Goal: Information Seeking & Learning: Check status

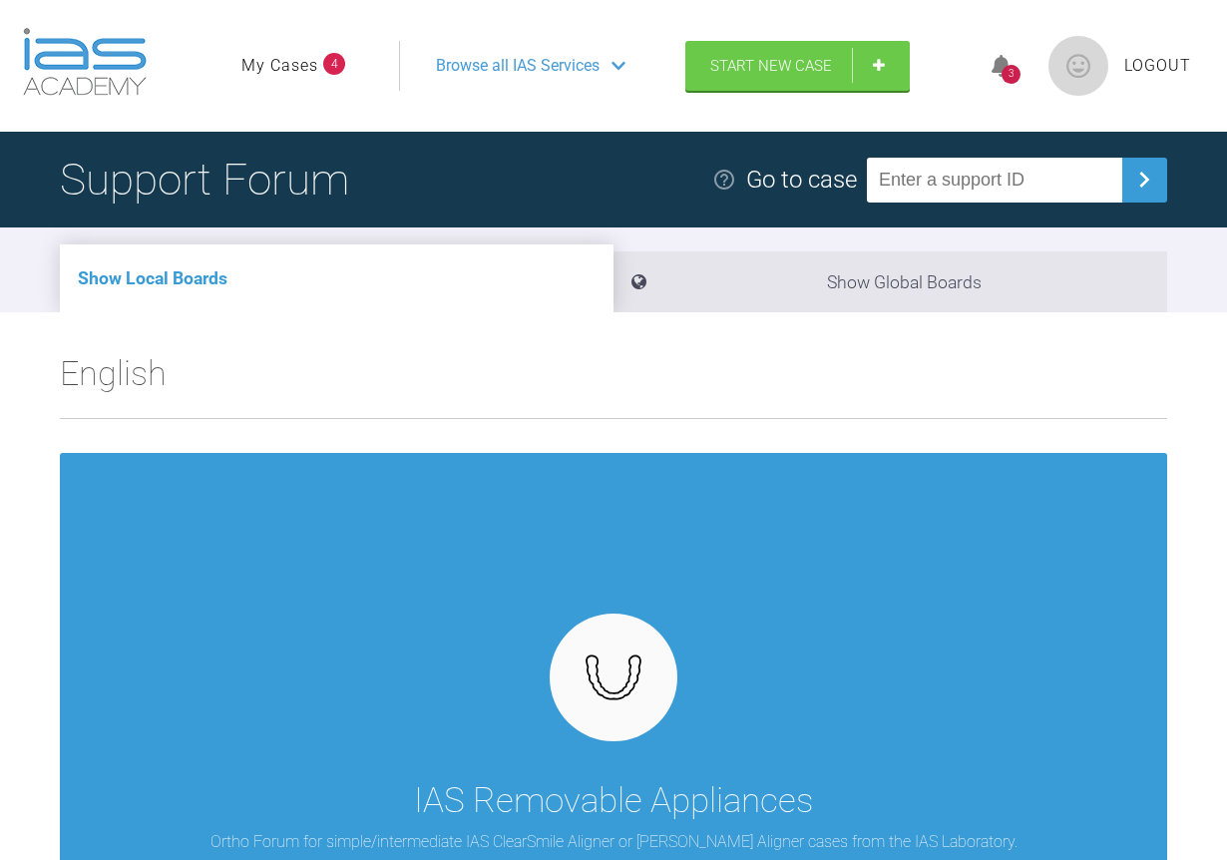
click at [286, 66] on link "My Cases" at bounding box center [279, 66] width 77 height 26
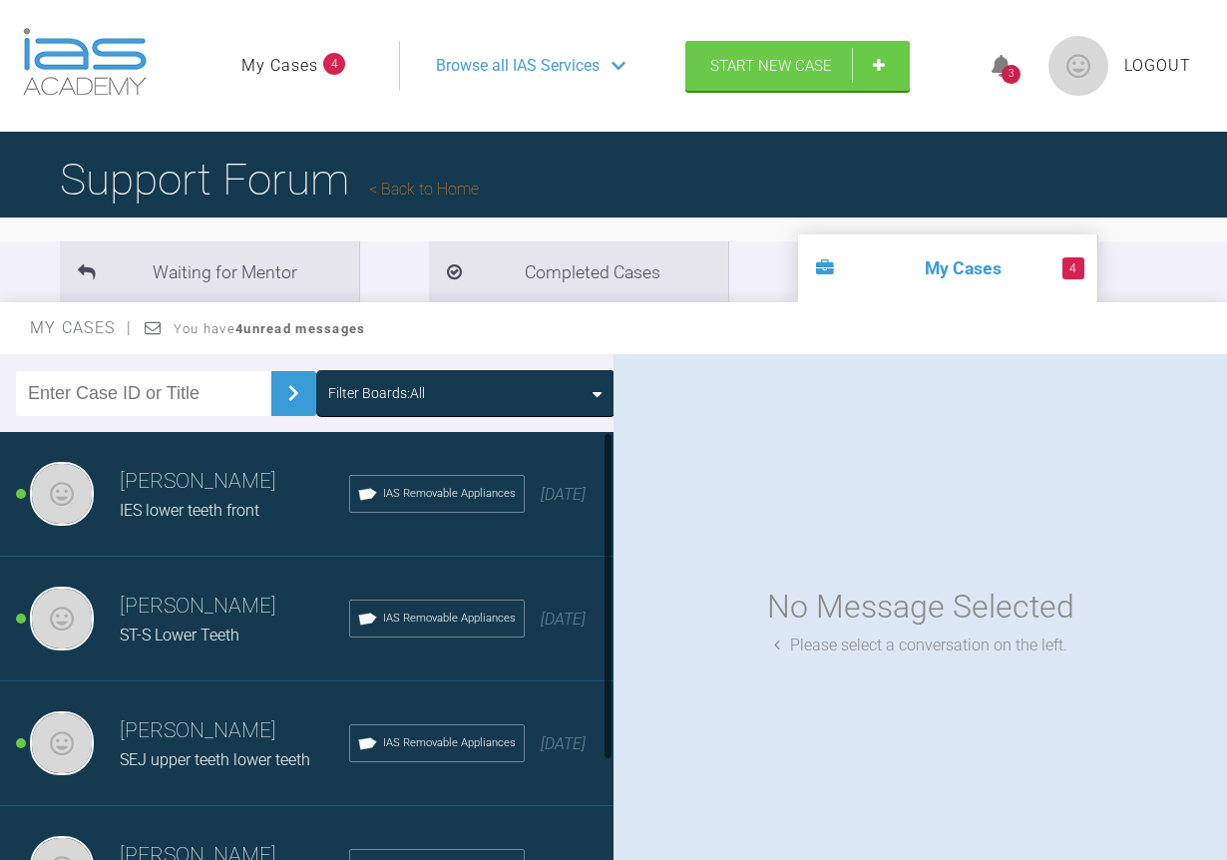
click at [142, 497] on h3 "[PERSON_NAME]" at bounding box center [235, 482] width 230 height 34
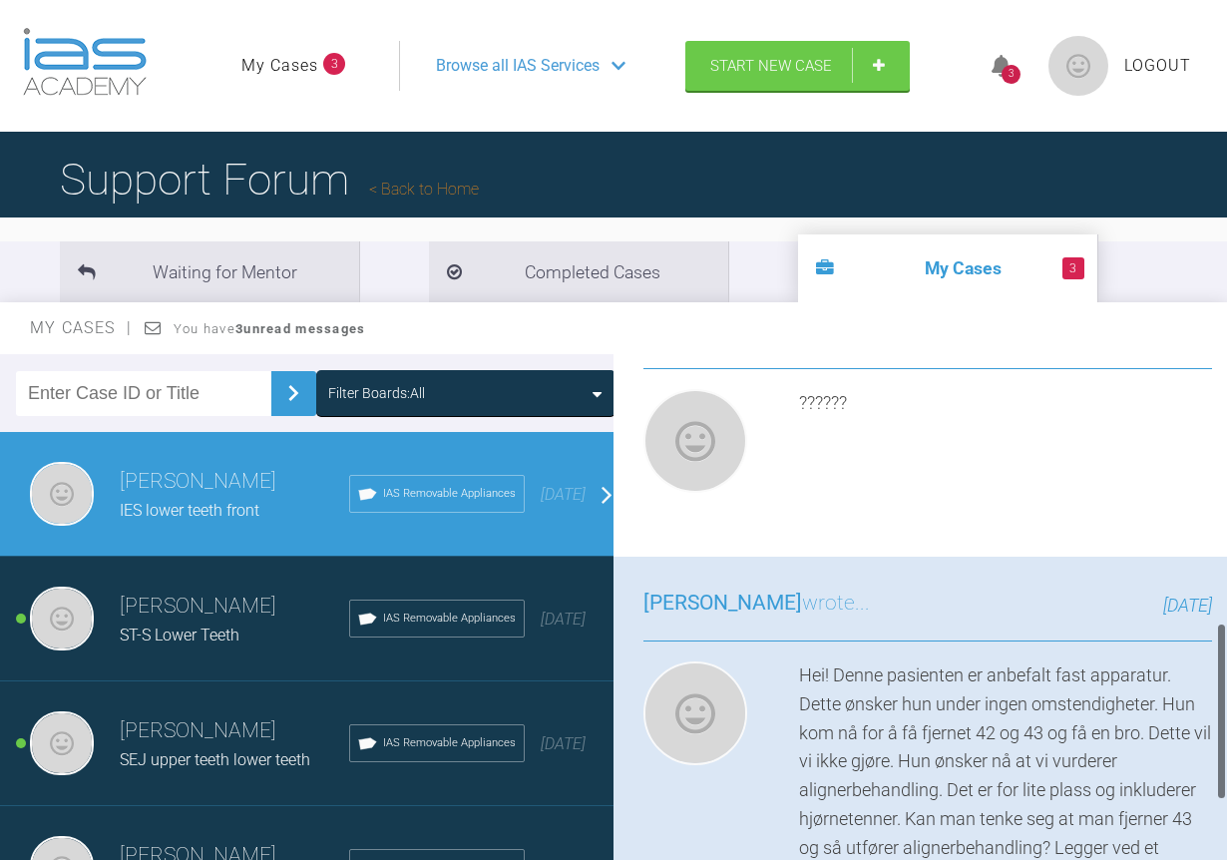
scroll to position [804, 0]
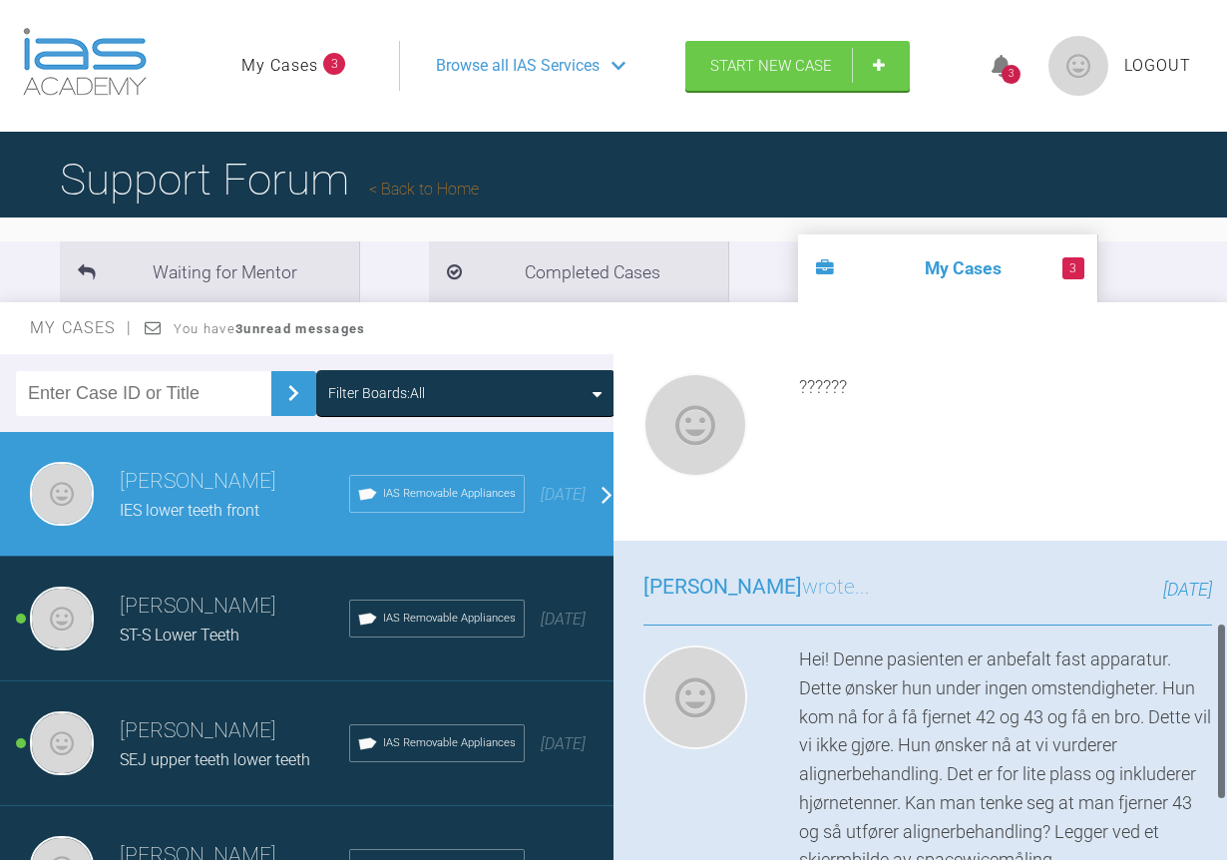
drag, startPoint x: 1221, startPoint y: 453, endPoint x: 1169, endPoint y: 719, distance: 271.4
click at [1169, 719] on div "[PERSON_NAME] IES lower teeth front a few seconds ago Tier 1: Case Suitability …" at bounding box center [921, 620] width 614 height 532
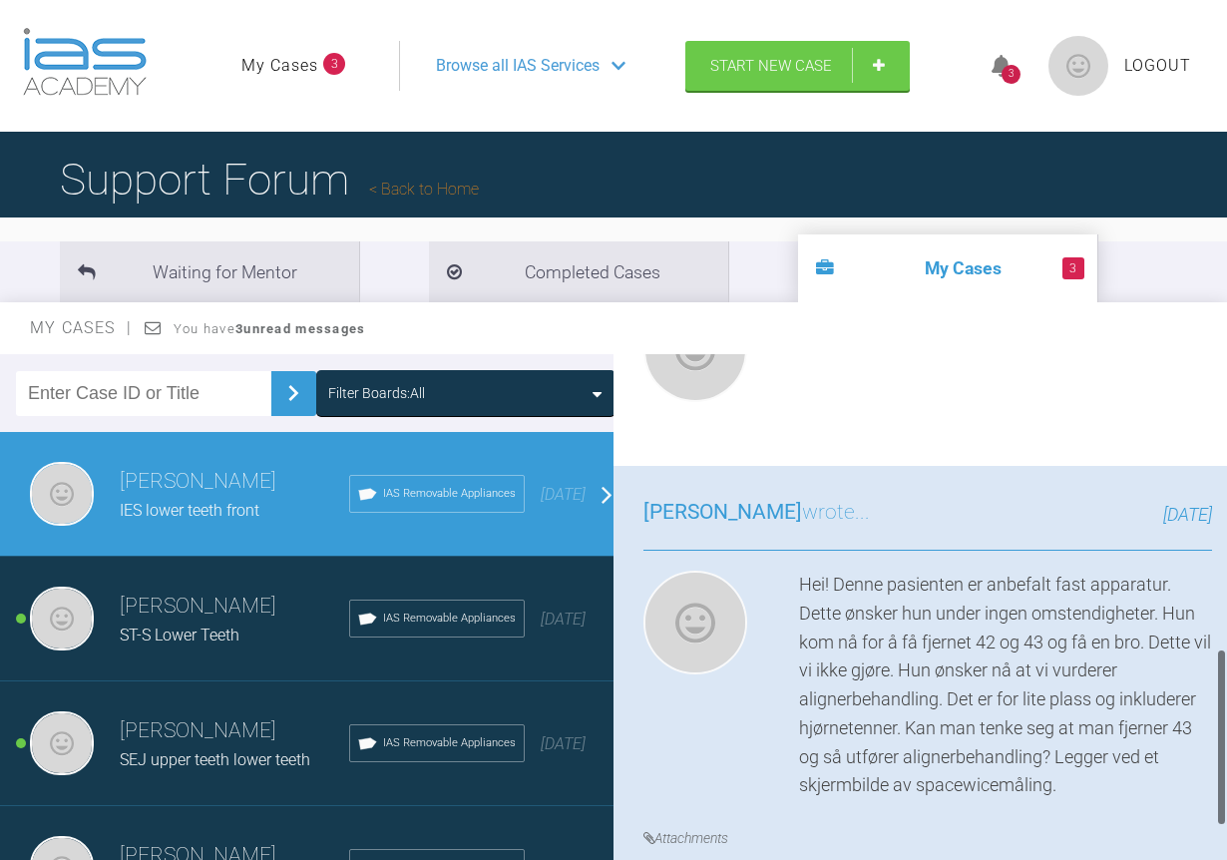
drag, startPoint x: 1224, startPoint y: 676, endPoint x: 1224, endPoint y: 699, distance: 23.0
click at [1224, 699] on div at bounding box center [1221, 738] width 7 height 178
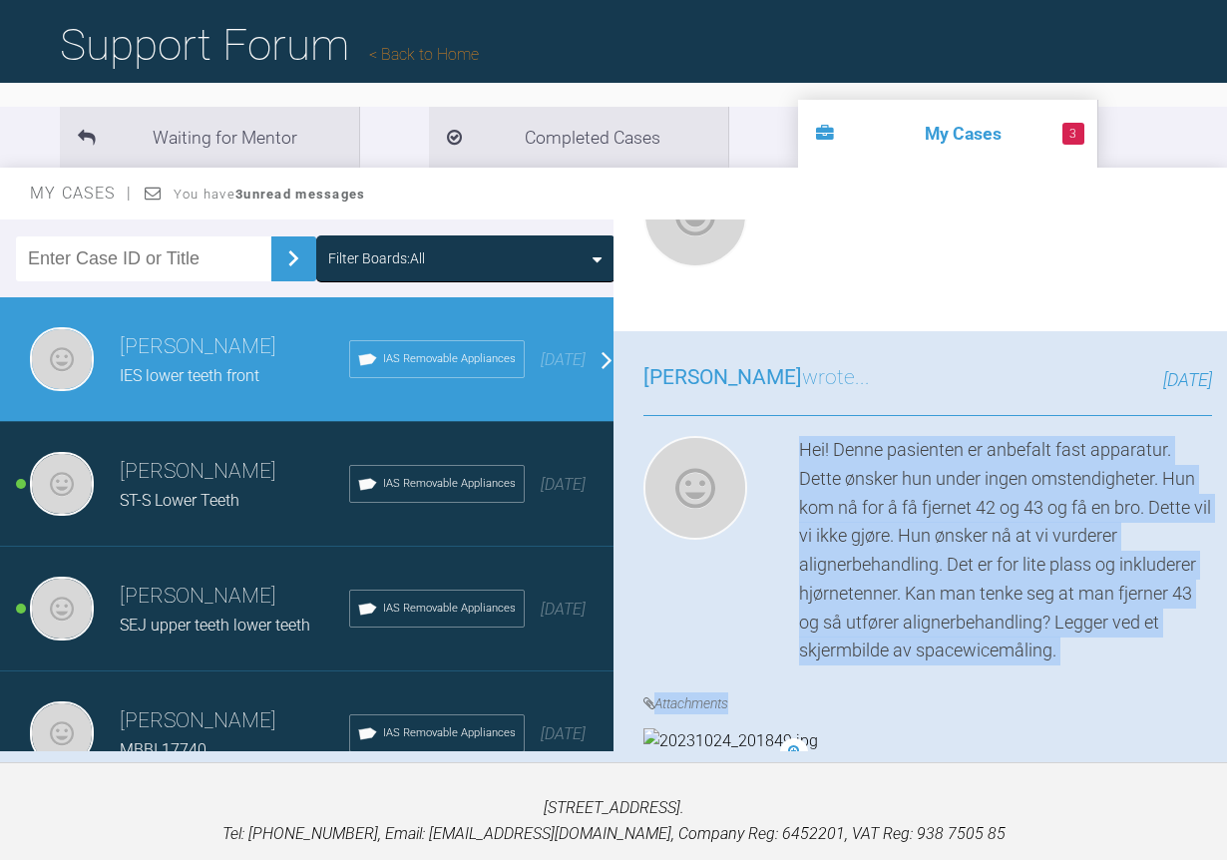
scroll to position [1058, 0]
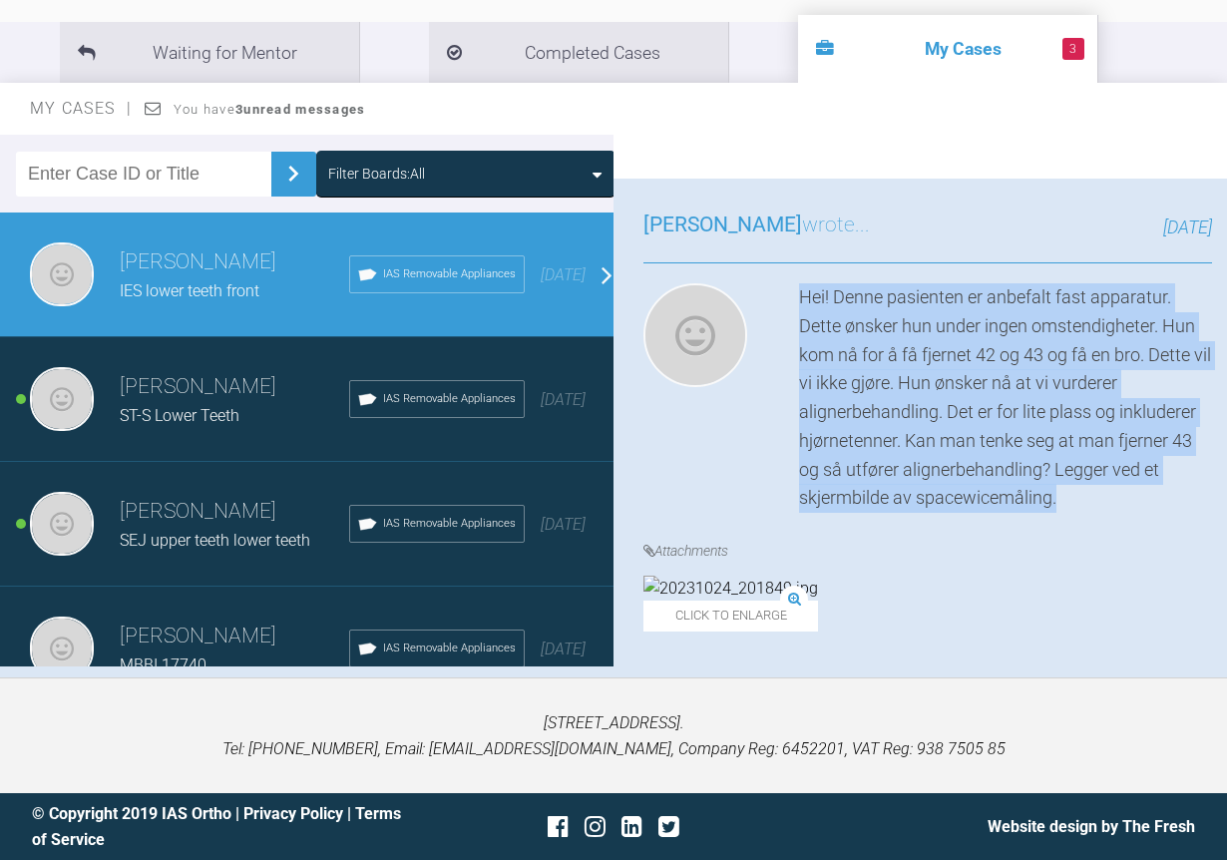
drag, startPoint x: 800, startPoint y: 549, endPoint x: 1184, endPoint y: 371, distance: 423.3
click at [1184, 371] on div "Hei! Denne pasienten er anbefalt fast apparatur. Dette ønsker hun under ingen o…" at bounding box center [1005, 398] width 413 height 230
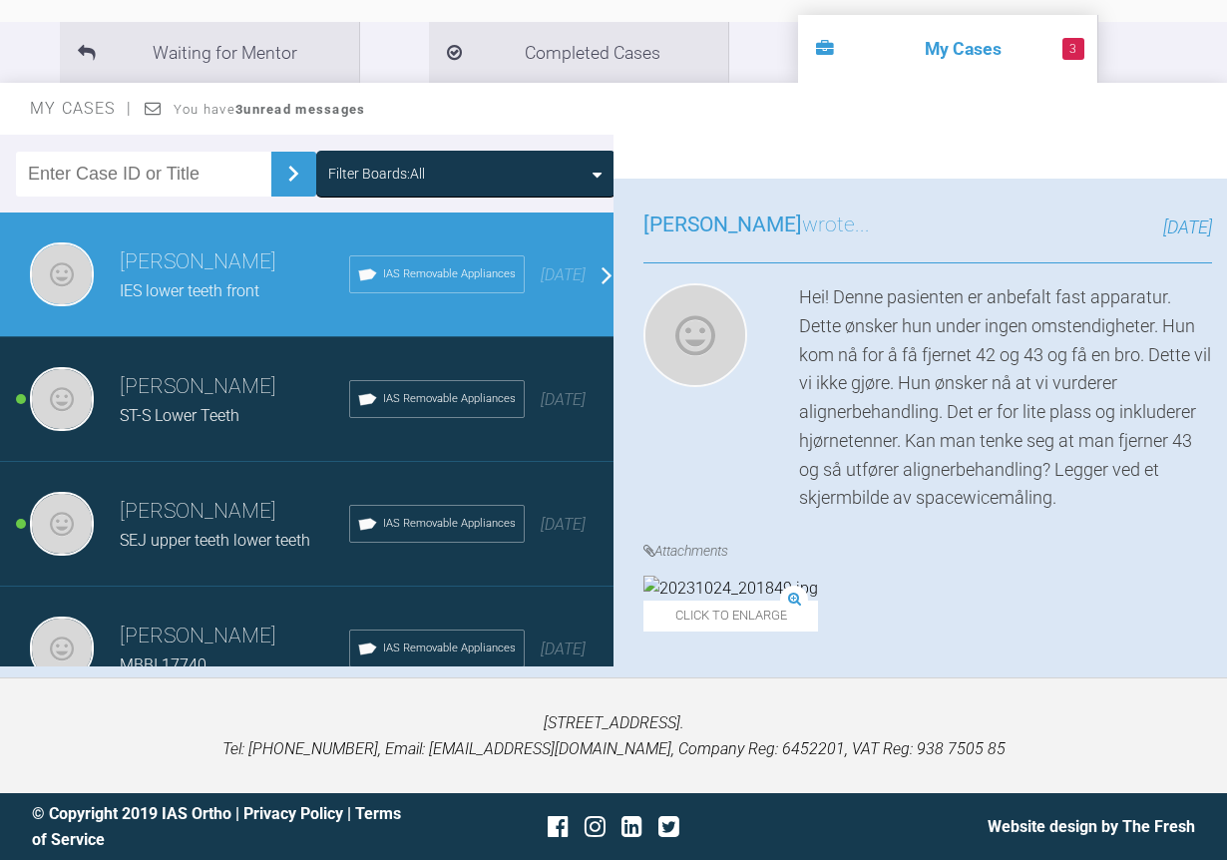
click at [741, 601] on span "Click to enlarge" at bounding box center [731, 616] width 175 height 31
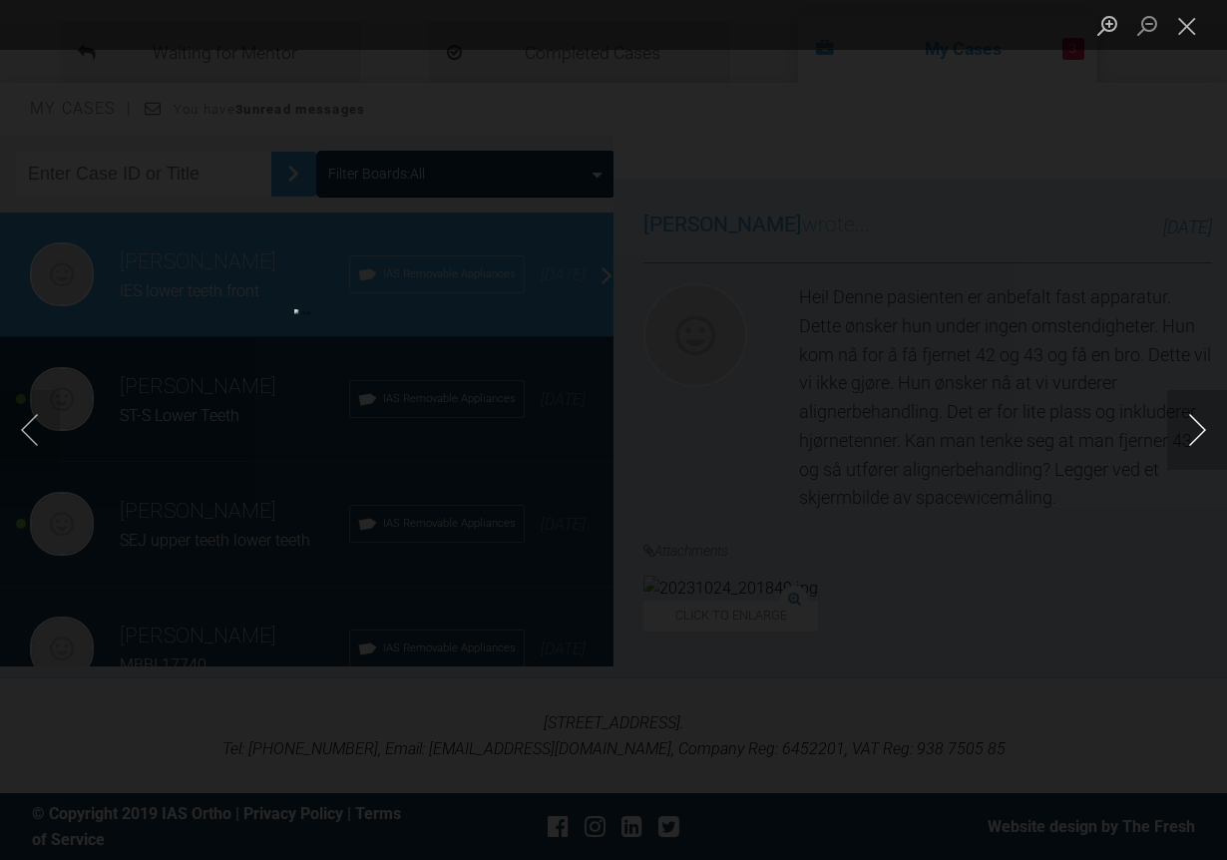
click at [1194, 424] on button "Next image" at bounding box center [1198, 430] width 60 height 80
click at [1193, 25] on button "Close lightbox" at bounding box center [1188, 25] width 40 height 35
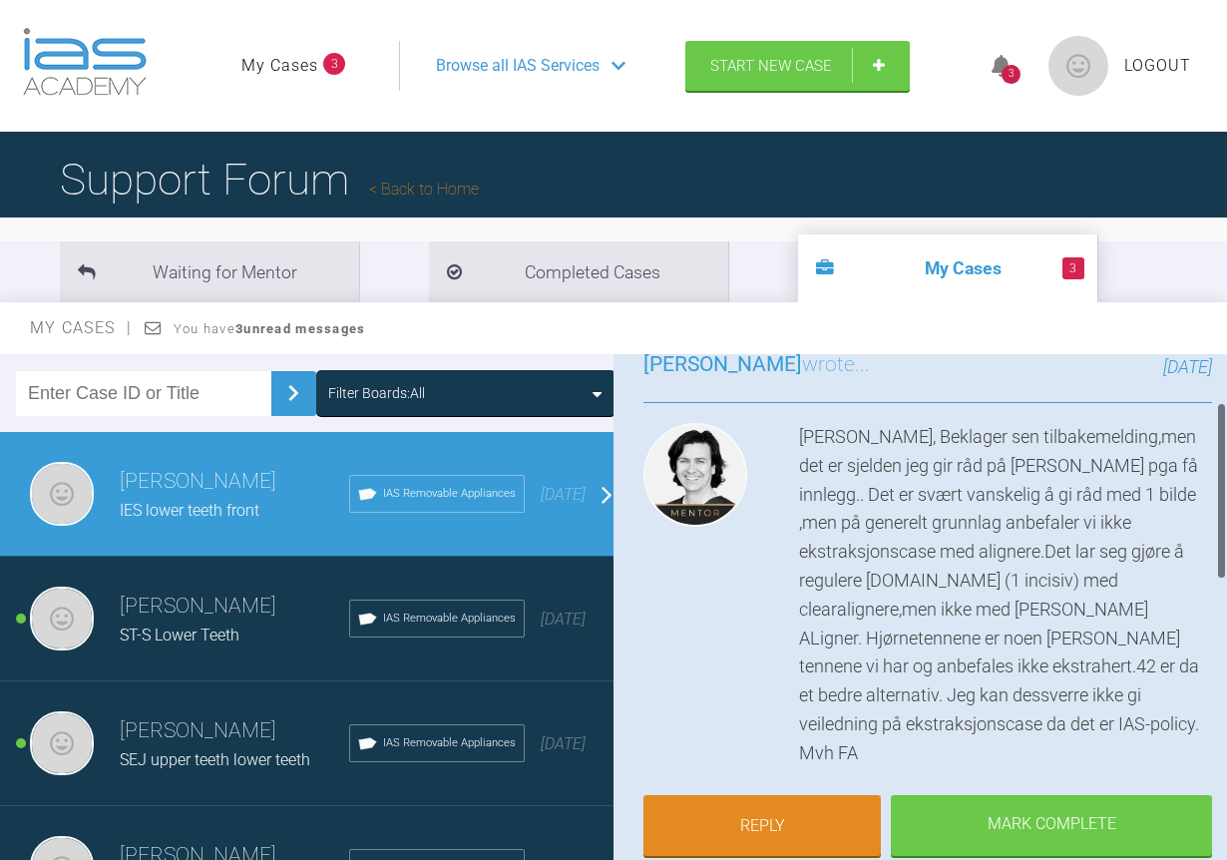
scroll to position [145, 0]
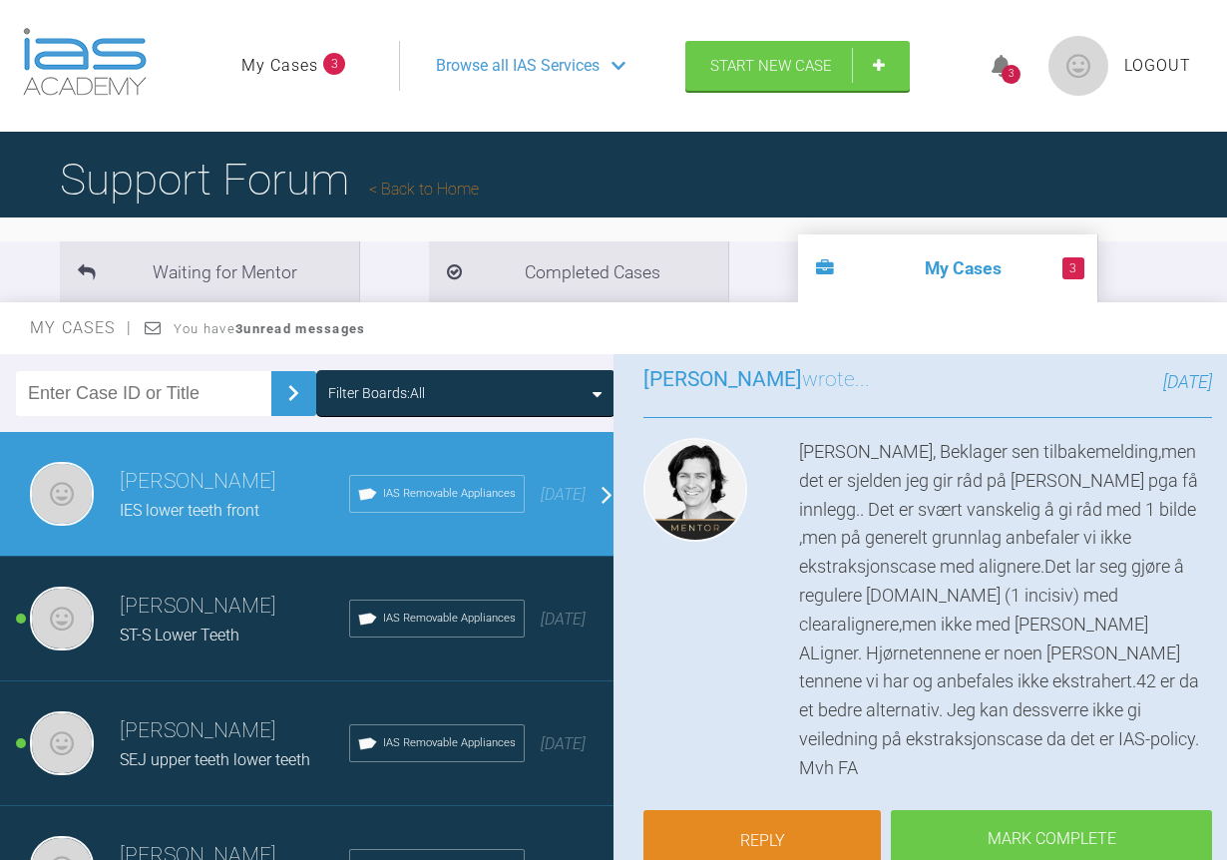
drag, startPoint x: 1221, startPoint y: 725, endPoint x: 1227, endPoint y: 419, distance: 306.4
click at [1226, 419] on html "My Cases 3 Logout Browse all IAS Services Start New Case 3 Logout Support Forum…" at bounding box center [613, 540] width 1227 height 1080
click at [694, 538] on img at bounding box center [696, 490] width 104 height 104
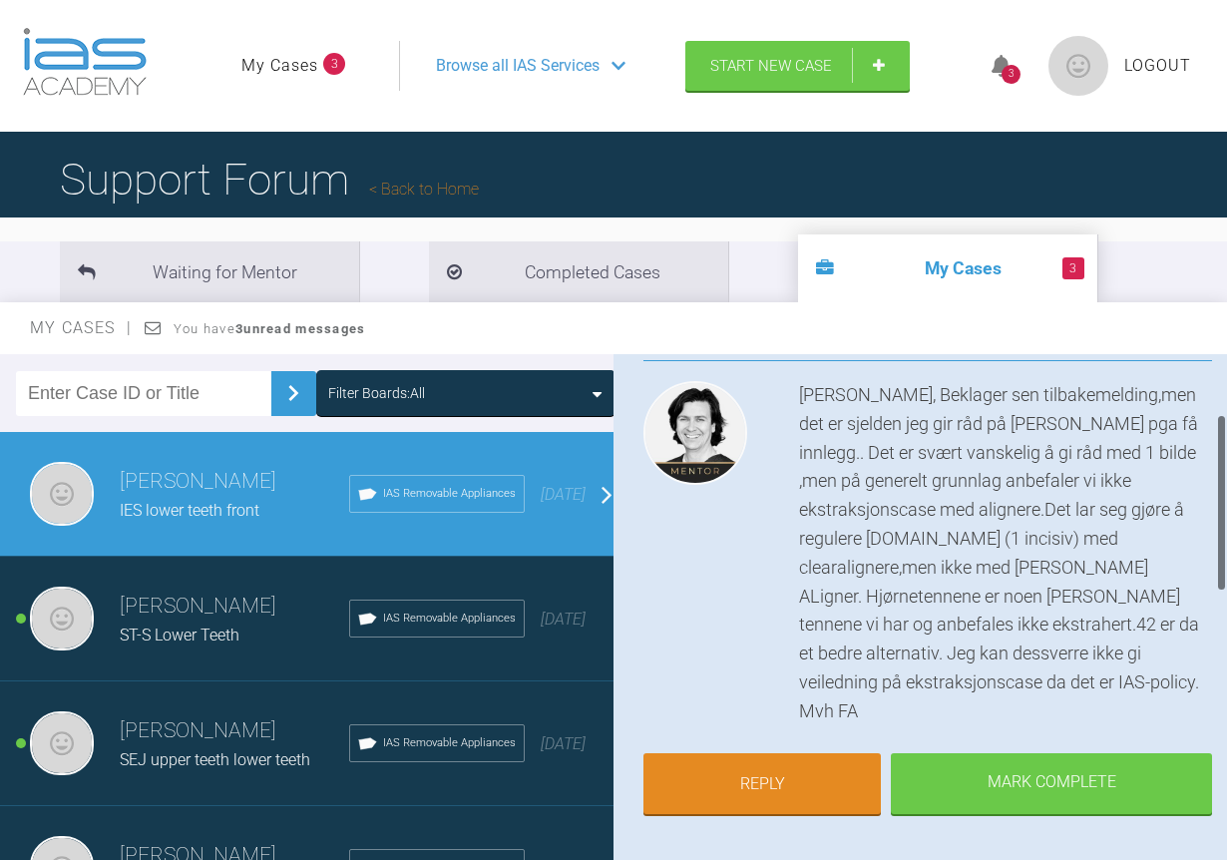
scroll to position [181, 0]
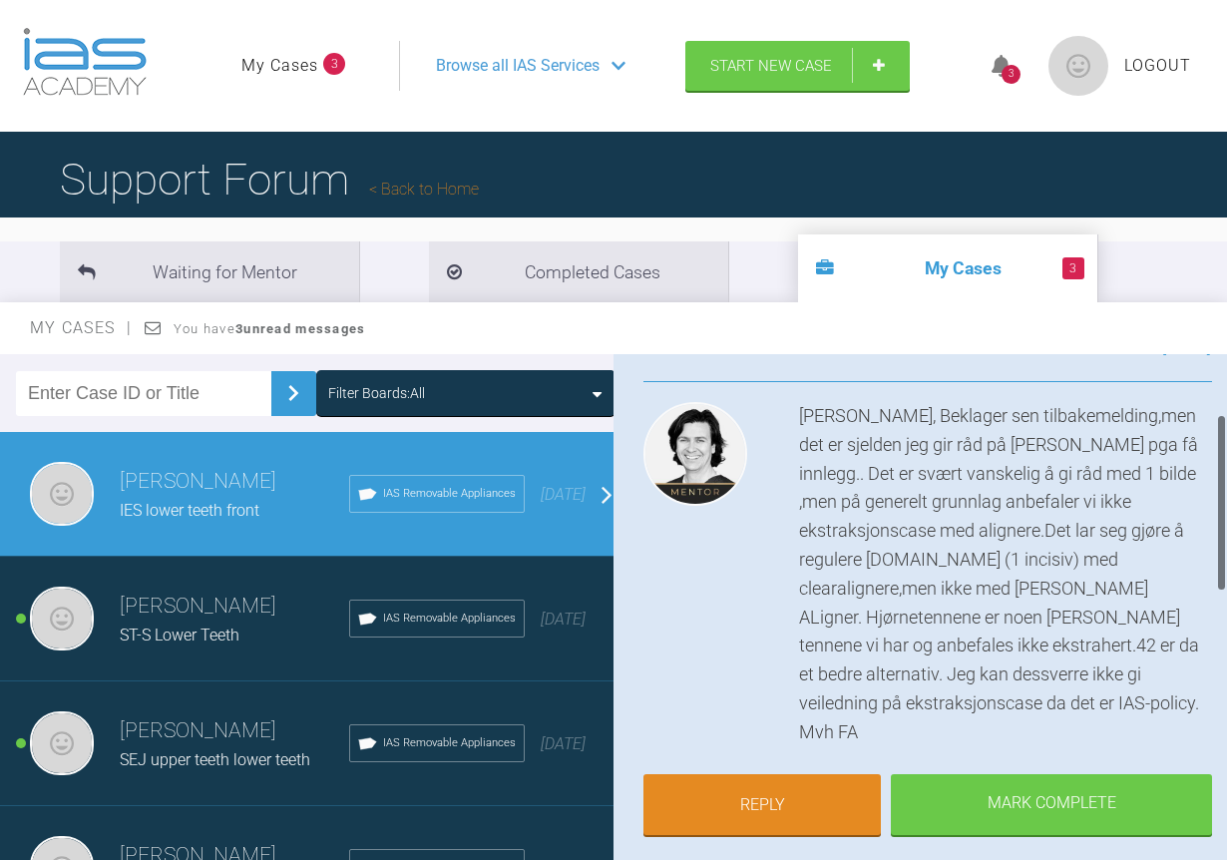
drag, startPoint x: 1221, startPoint y: 540, endPoint x: 1222, endPoint y: 552, distance: 12.0
click at [1222, 552] on div at bounding box center [1221, 503] width 7 height 178
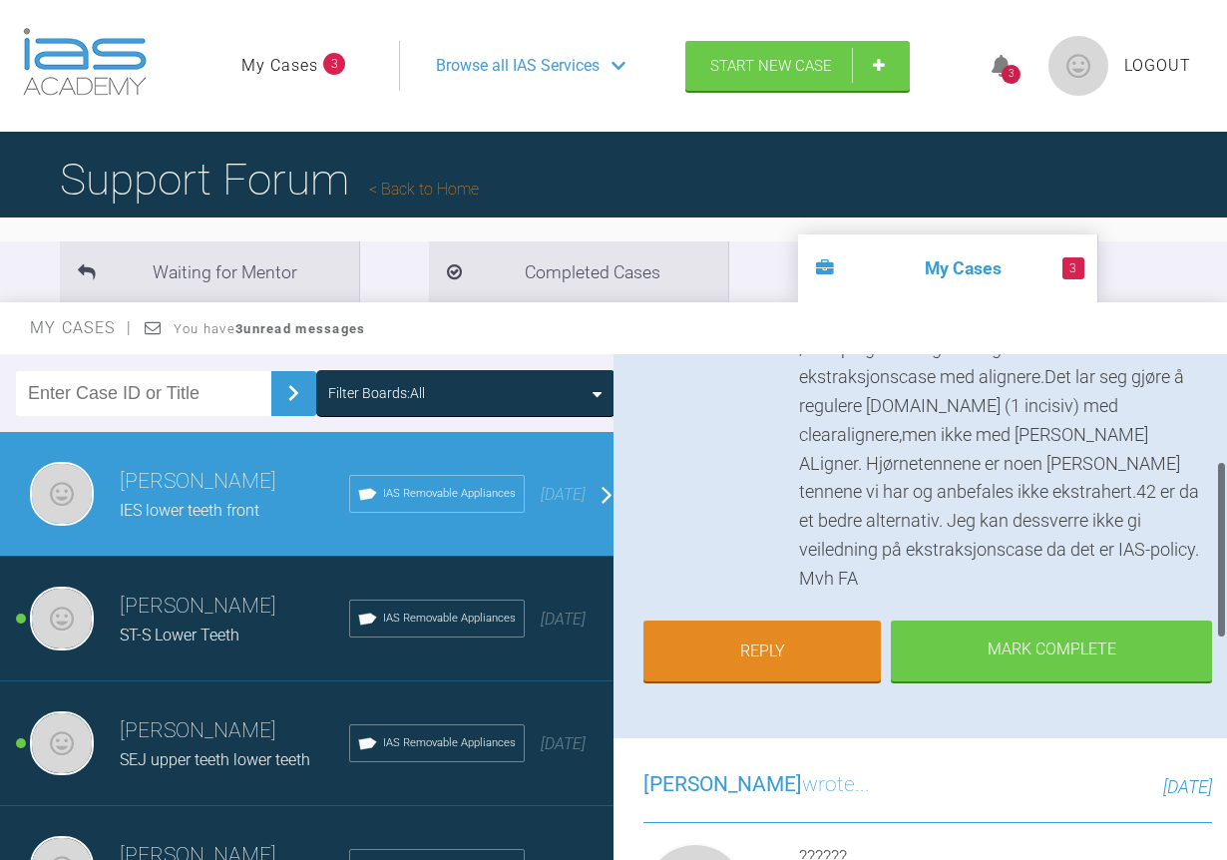
scroll to position [319, 0]
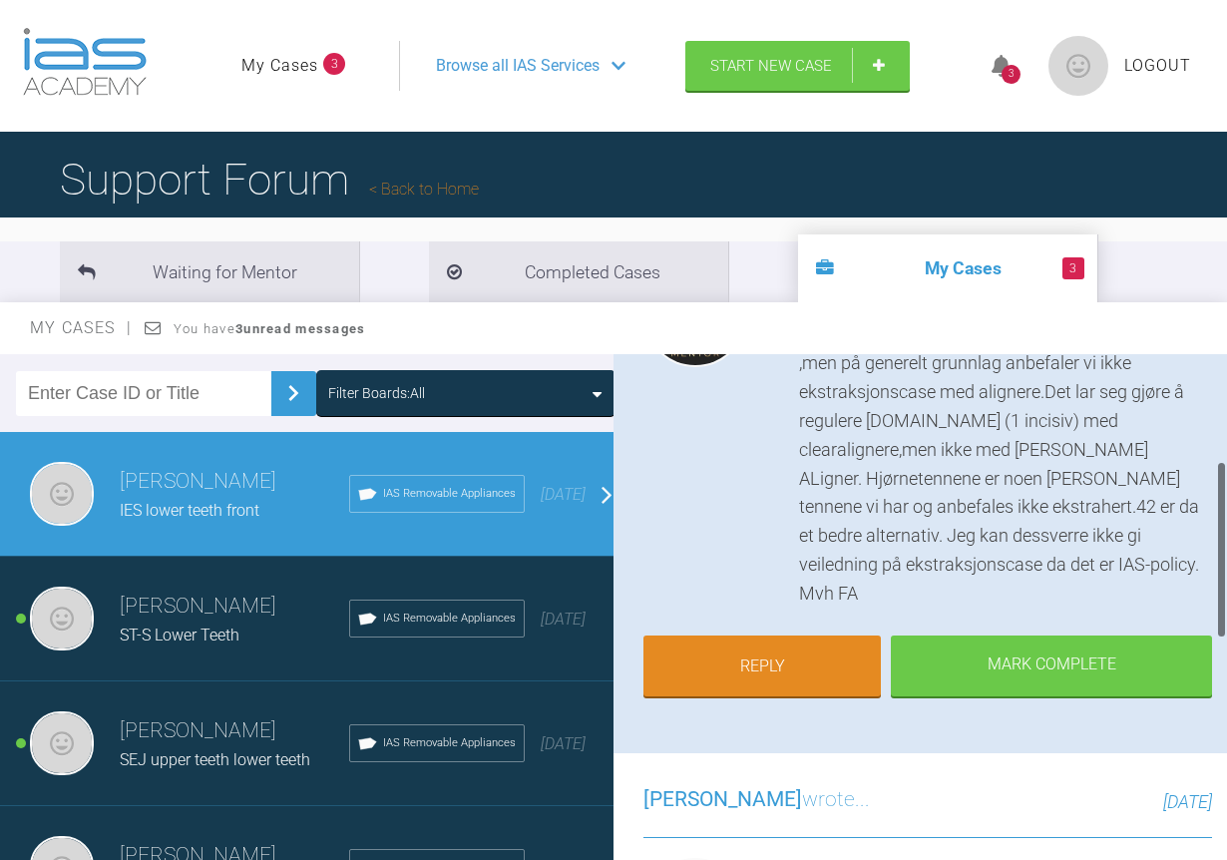
drag, startPoint x: 1221, startPoint y: 537, endPoint x: 1222, endPoint y: 583, distance: 45.9
click at [1222, 583] on div at bounding box center [1221, 550] width 7 height 178
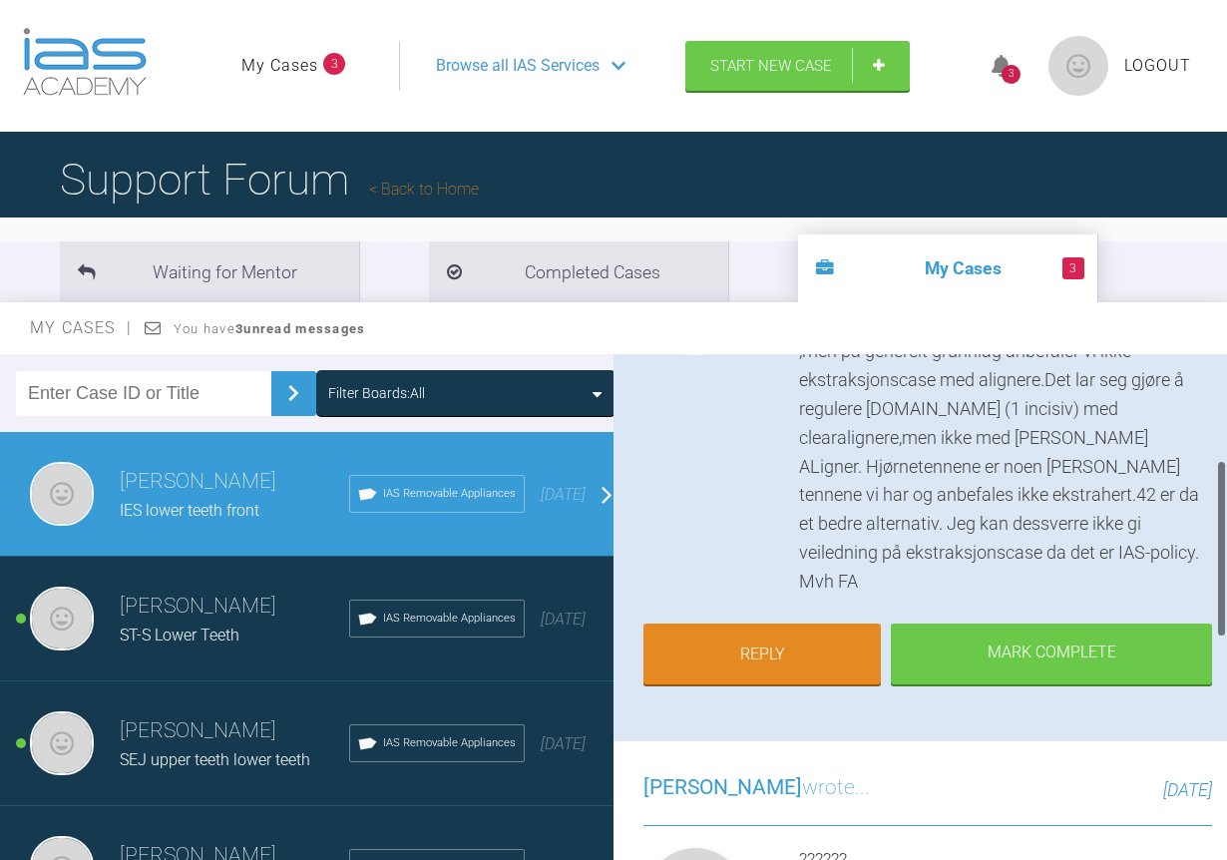
scroll to position [298, 0]
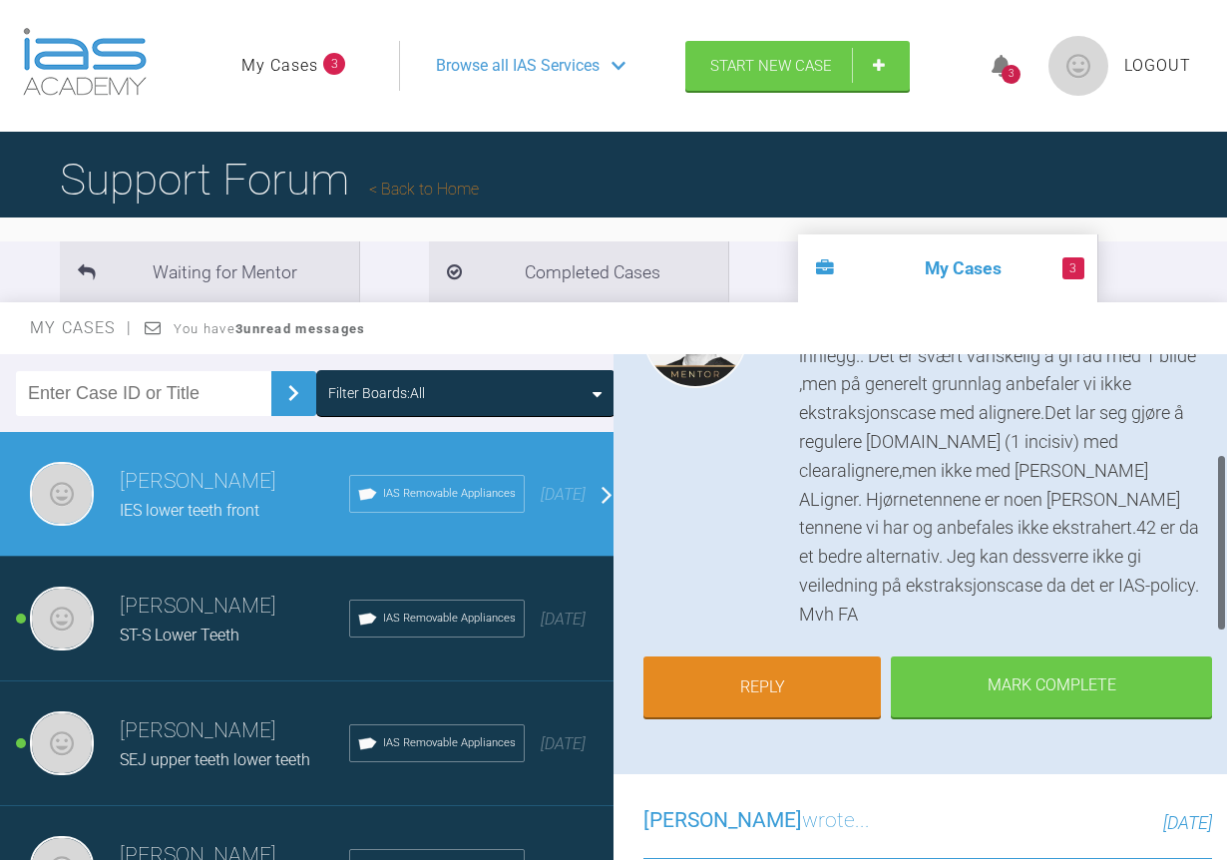
drag, startPoint x: 1219, startPoint y: 533, endPoint x: 1221, endPoint y: 585, distance: 51.9
click at [1221, 585] on div at bounding box center [1221, 543] width 7 height 178
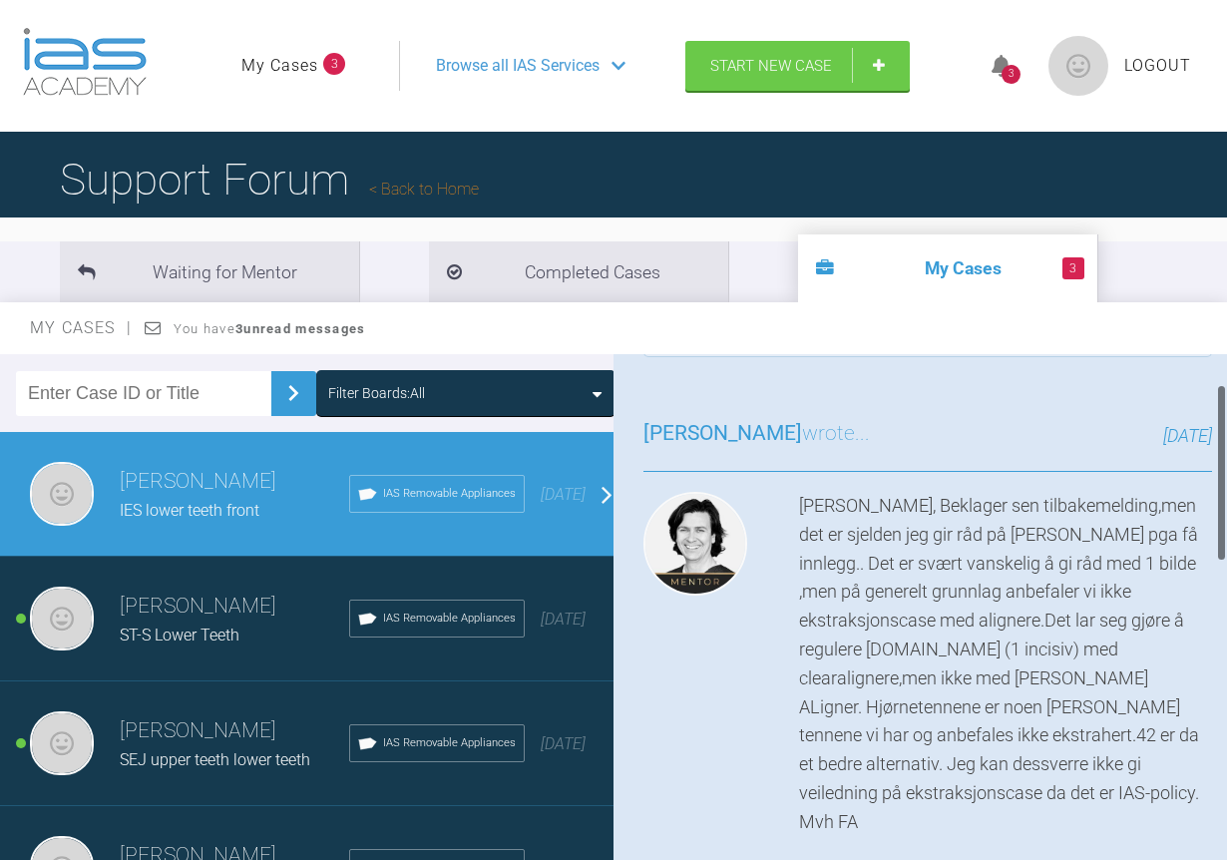
scroll to position [130, 0]
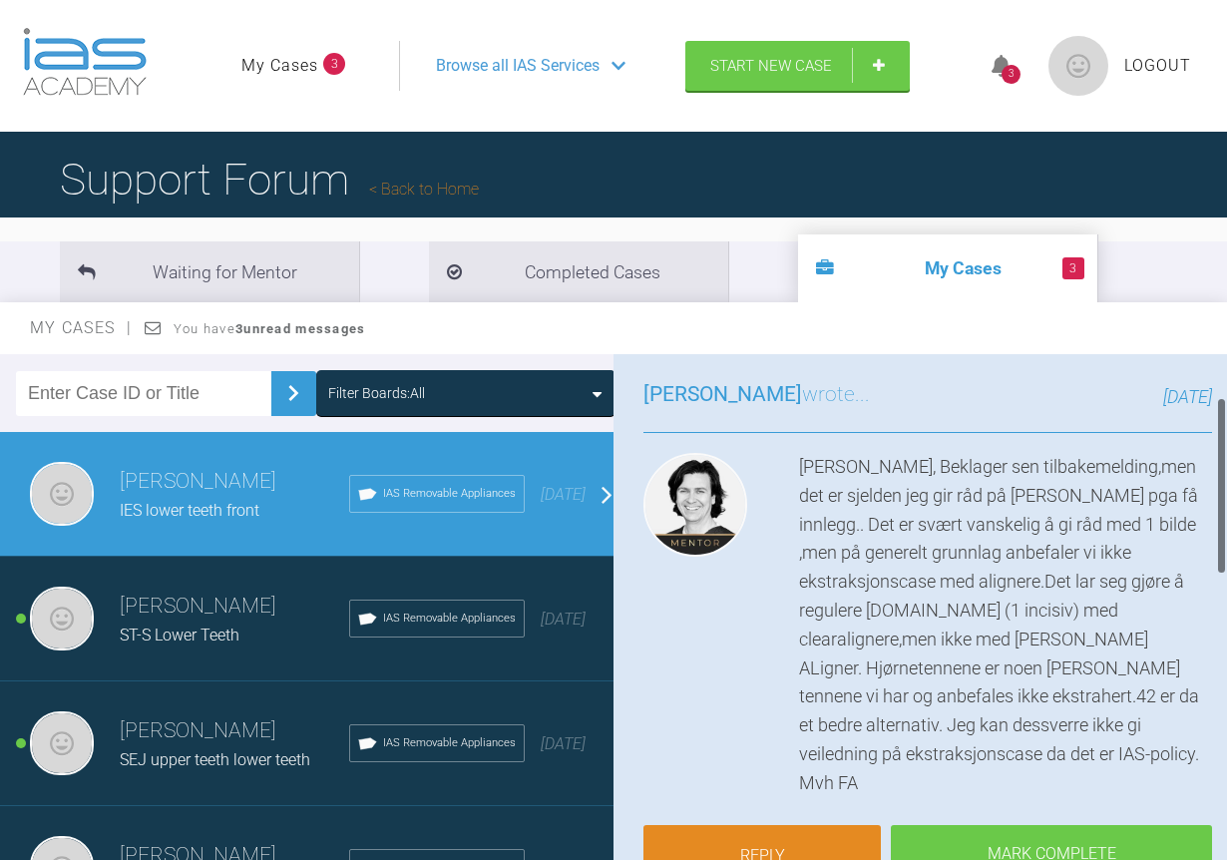
drag, startPoint x: 1222, startPoint y: 537, endPoint x: 1225, endPoint y: 480, distance: 57.0
click at [1225, 480] on div at bounding box center [1221, 620] width 11 height 532
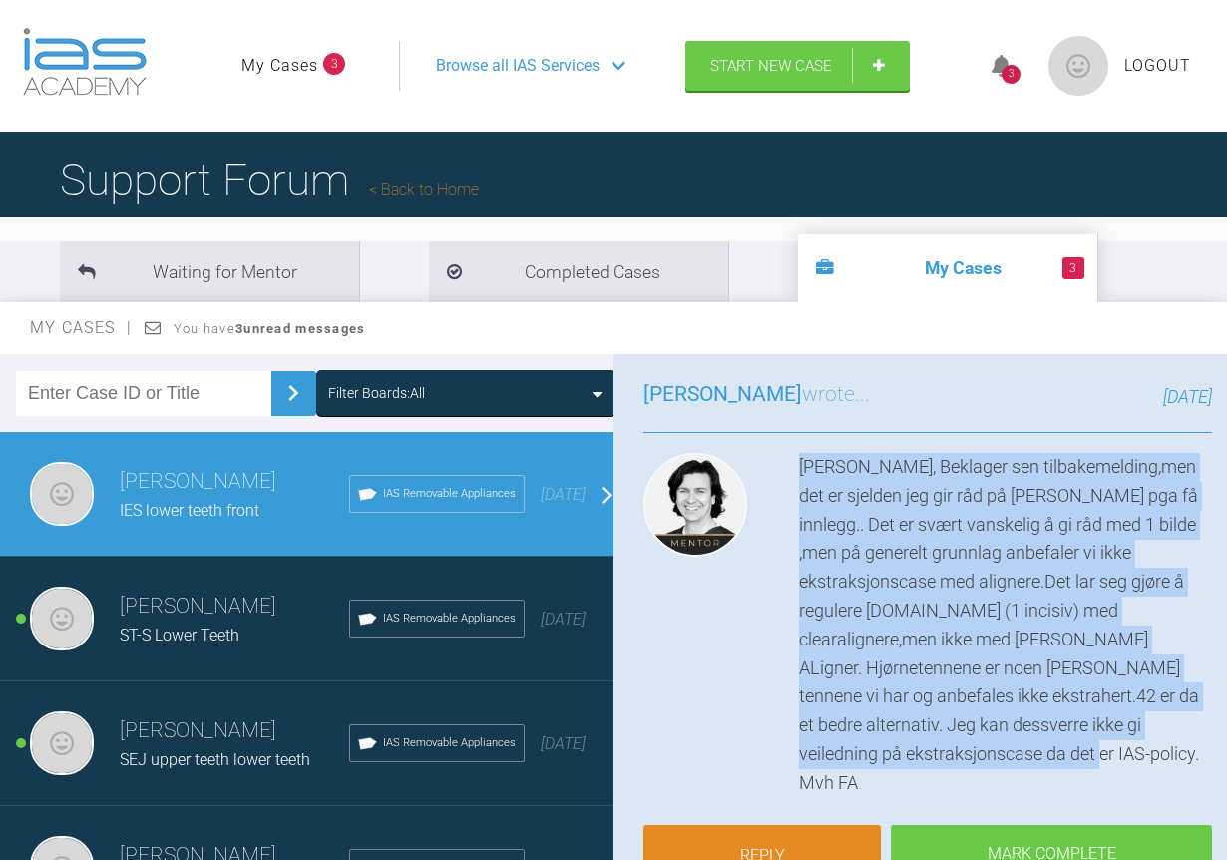
drag, startPoint x: 797, startPoint y: 463, endPoint x: 1169, endPoint y: 766, distance: 479.4
click at [1169, 766] on div "[PERSON_NAME], Beklager sen tilbakemelding,men det er sjelden jeg gir råd på [P…" at bounding box center [928, 625] width 569 height 345
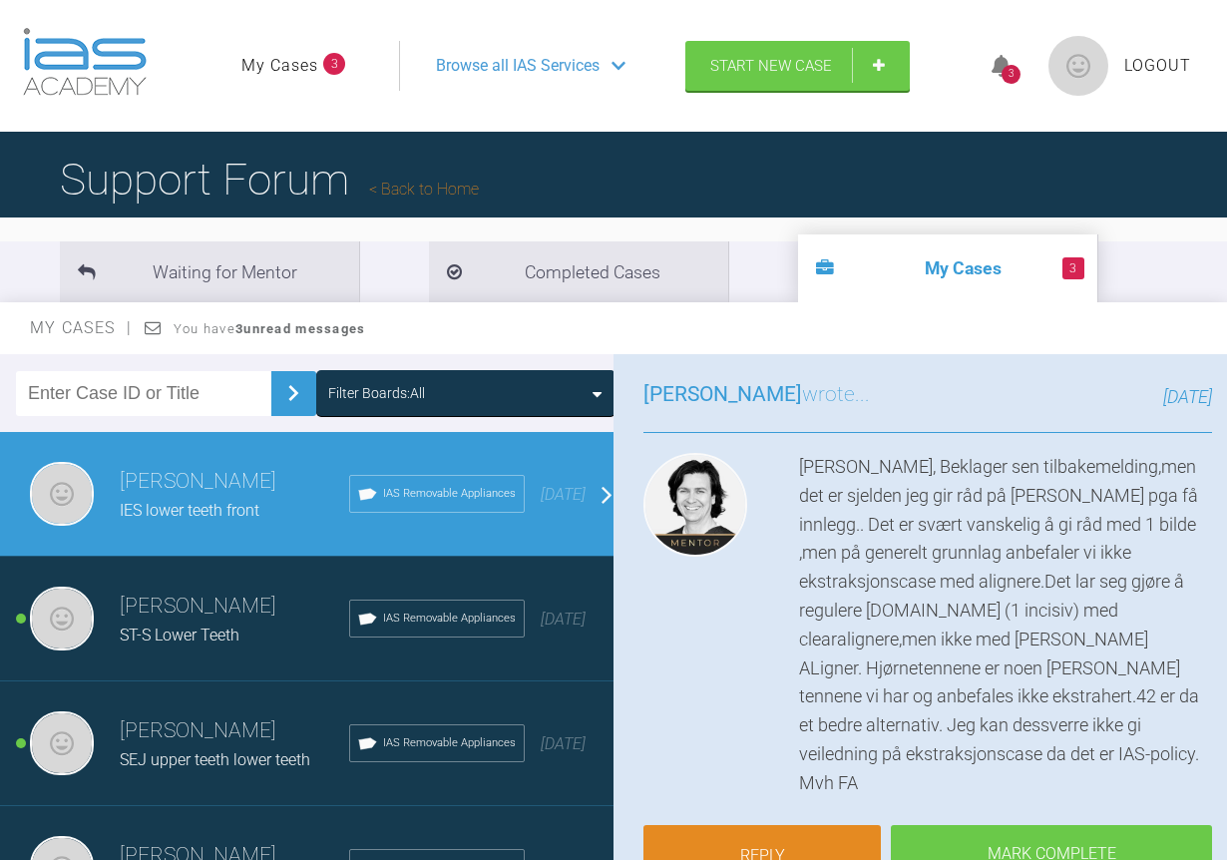
click at [1031, 425] on div "[PERSON_NAME] wrote... [DATE]" at bounding box center [928, 405] width 569 height 55
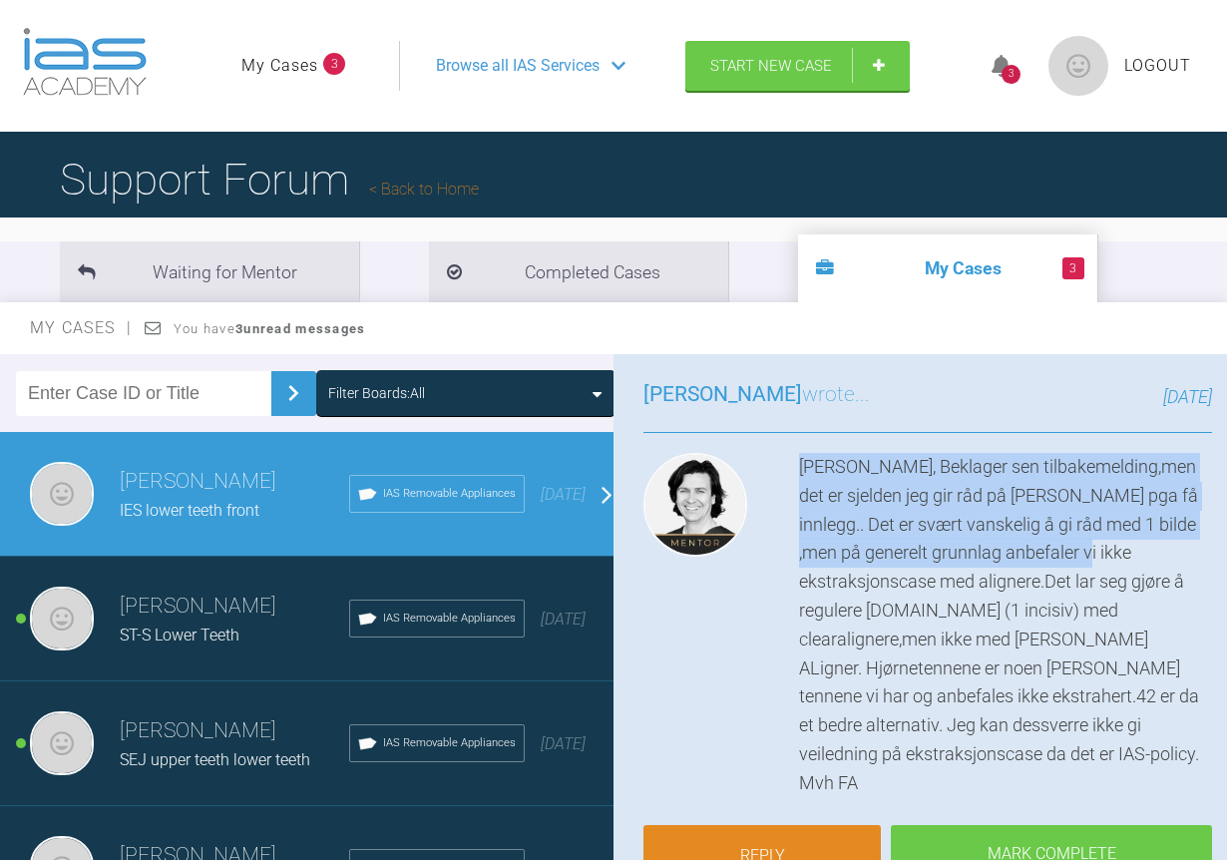
drag, startPoint x: 801, startPoint y: 459, endPoint x: 1215, endPoint y: 558, distance: 425.7
click at [1215, 558] on div "[PERSON_NAME] wrote... [DATE] [PERSON_NAME], Beklager sen tilbakemelding,men de…" at bounding box center [928, 645] width 629 height 595
click at [789, 472] on div "[PERSON_NAME], Beklager sen tilbakemelding,men det er sjelden jeg gir råd på [P…" at bounding box center [928, 625] width 569 height 345
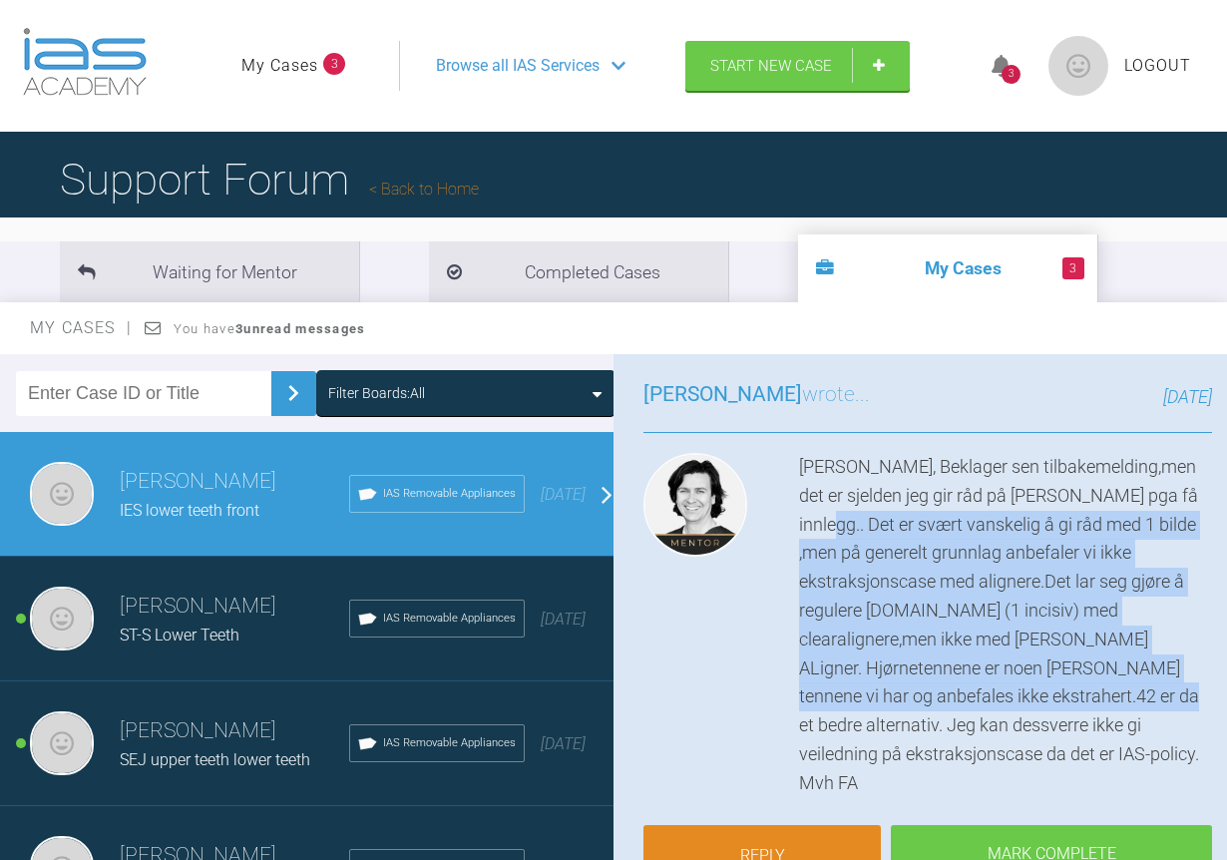
drag, startPoint x: 800, startPoint y: 519, endPoint x: 1100, endPoint y: 701, distance: 350.1
click at [1100, 701] on div "[PERSON_NAME], Beklager sen tilbakemelding,men det er sjelden jeg gir råd på [P…" at bounding box center [1005, 625] width 413 height 345
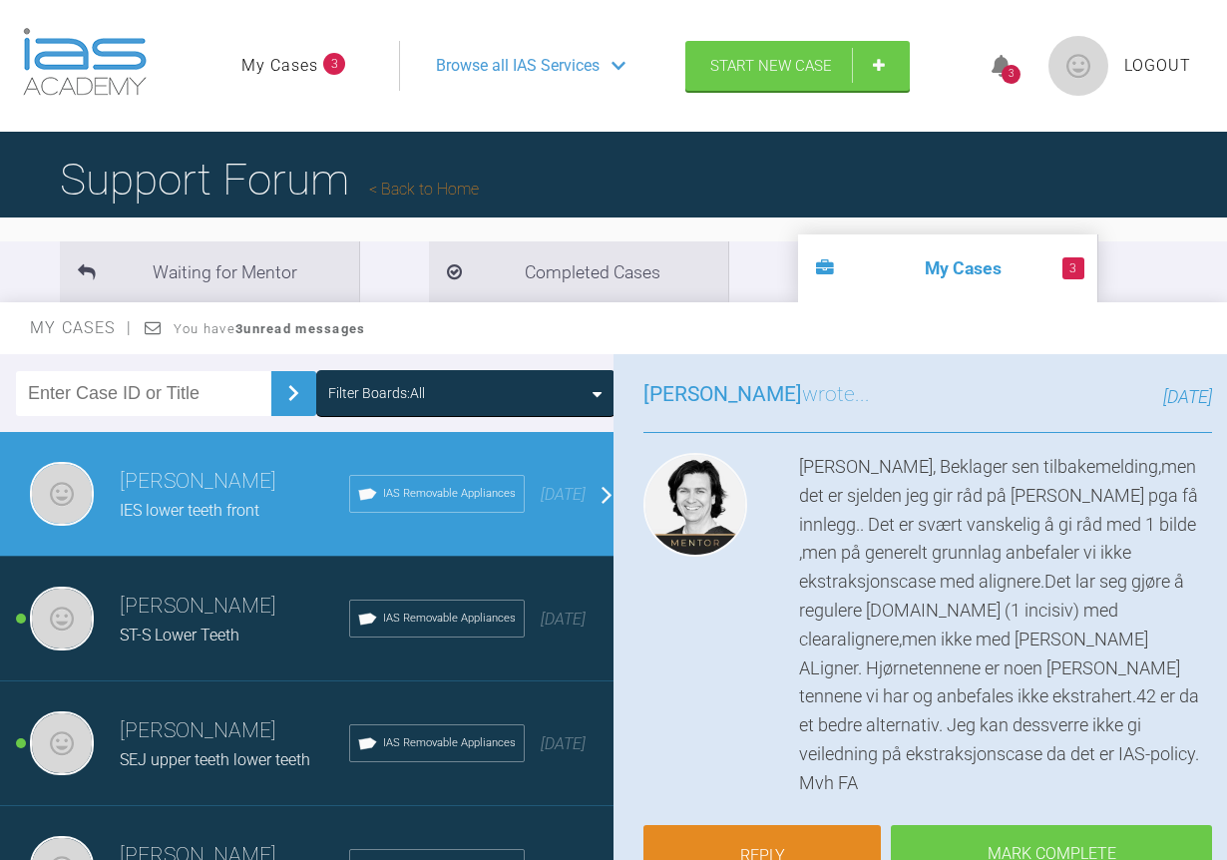
click at [745, 448] on div "[PERSON_NAME] wrote... [DATE] [PERSON_NAME], Beklager sen tilbakemelding,men de…" at bounding box center [928, 645] width 629 height 595
